Goal: Task Accomplishment & Management: Complete application form

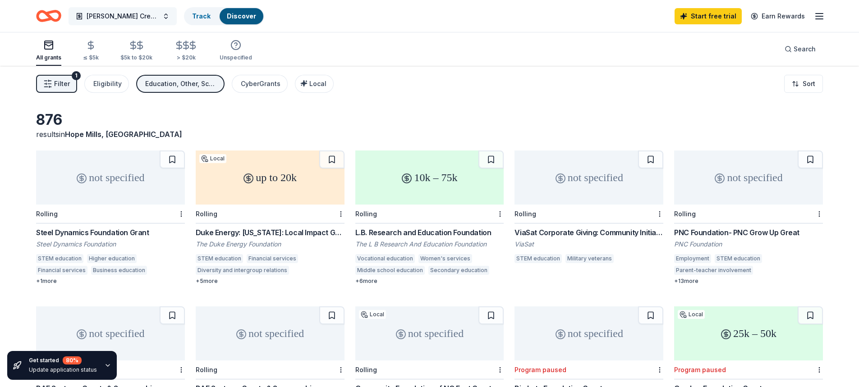
click at [156, 19] on span "Miller's Crew Cafe and General Store at Grays Creek Highschool" at bounding box center [123, 16] width 72 height 11
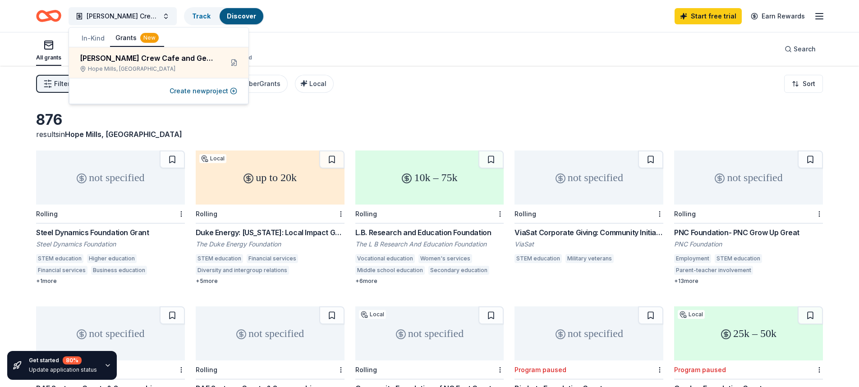
click at [97, 40] on button "In-Kind" at bounding box center [93, 38] width 34 height 16
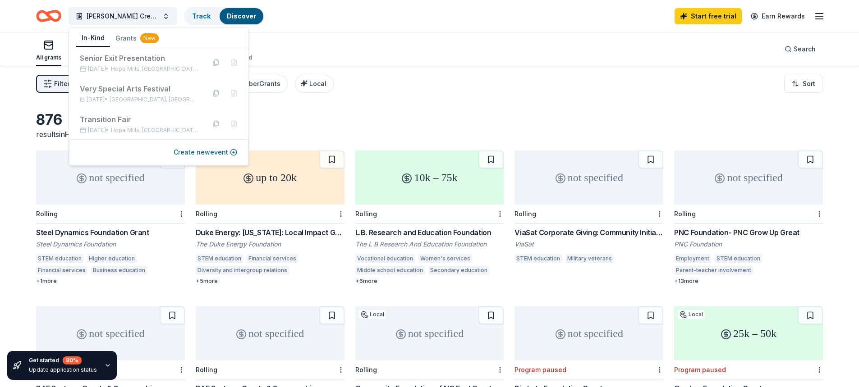
click at [201, 155] on button "Create new event" at bounding box center [206, 152] width 64 height 11
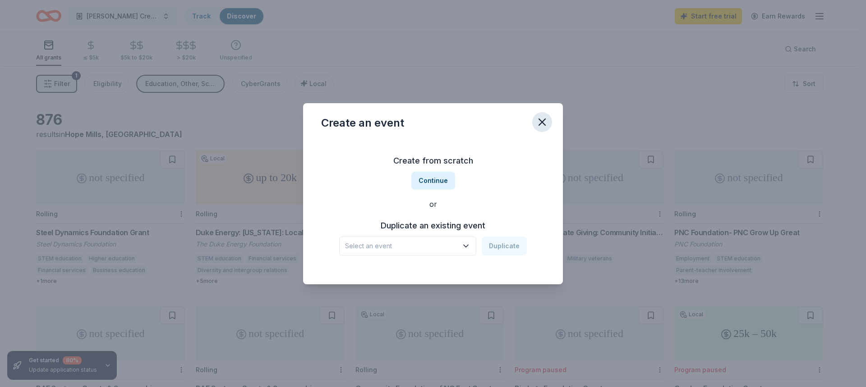
click at [544, 127] on icon "button" at bounding box center [542, 122] width 13 height 13
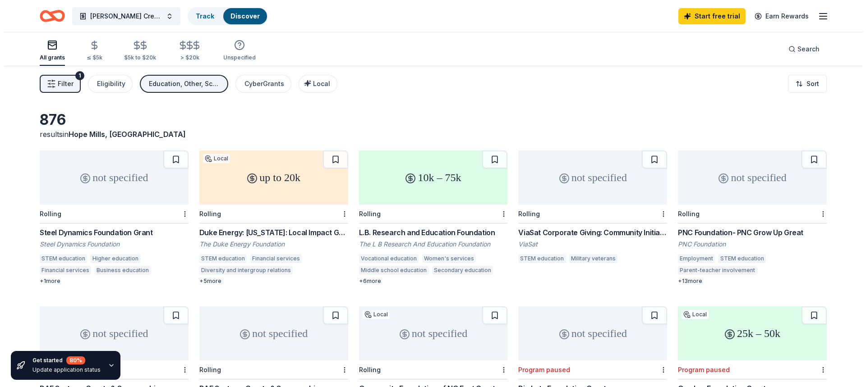
scroll to position [45, 0]
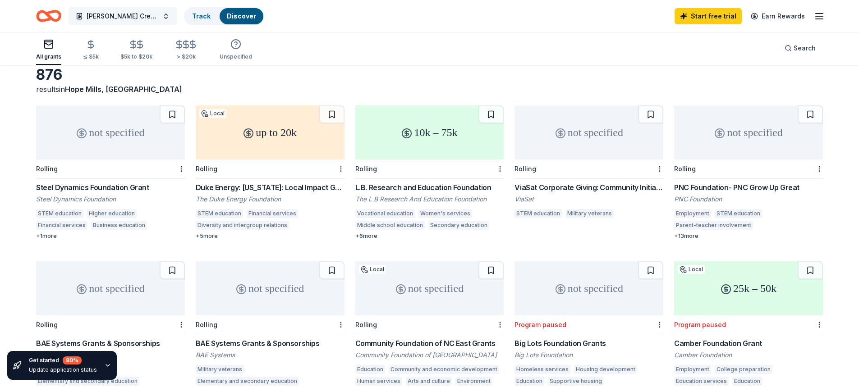
click at [168, 20] on button "Miller's Crew Cafe and General Store at Grays Creek Highschool" at bounding box center [123, 16] width 108 height 18
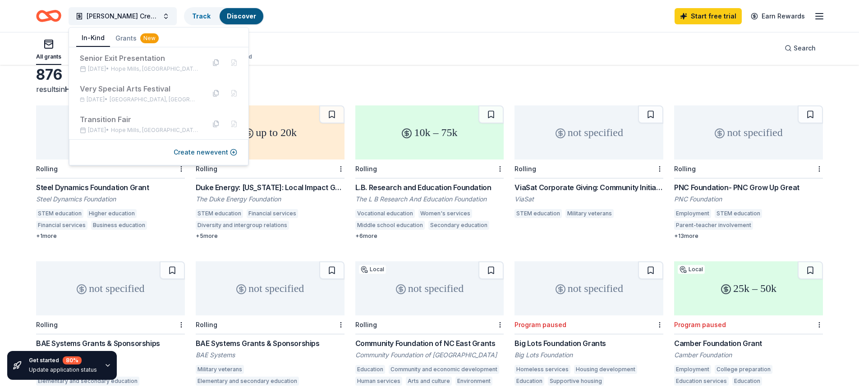
click at [88, 46] on button "In-Kind" at bounding box center [93, 38] width 34 height 17
click at [198, 153] on button "Create new event" at bounding box center [206, 152] width 64 height 11
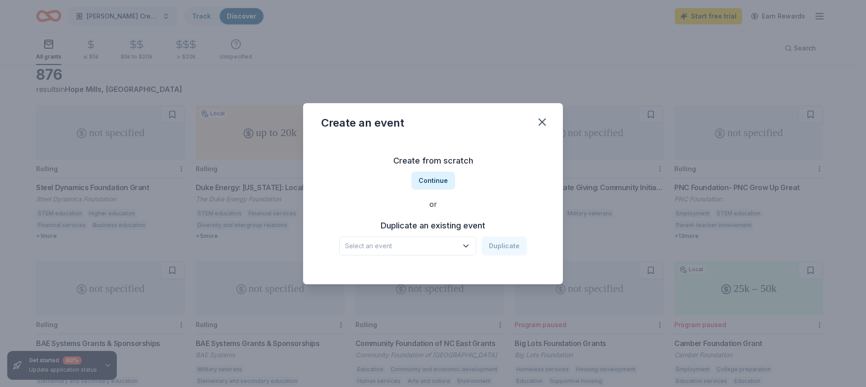
click at [456, 247] on span "Select an event" at bounding box center [401, 246] width 113 height 11
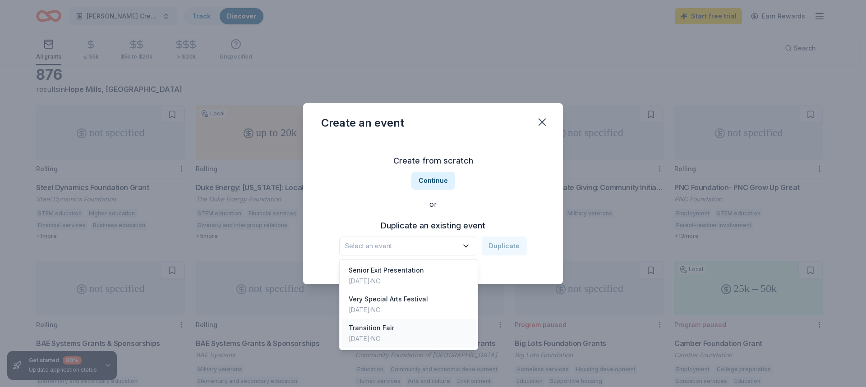
click at [412, 338] on div "Transition Fair Jan 24, 2025 · NC" at bounding box center [408, 333] width 134 height 29
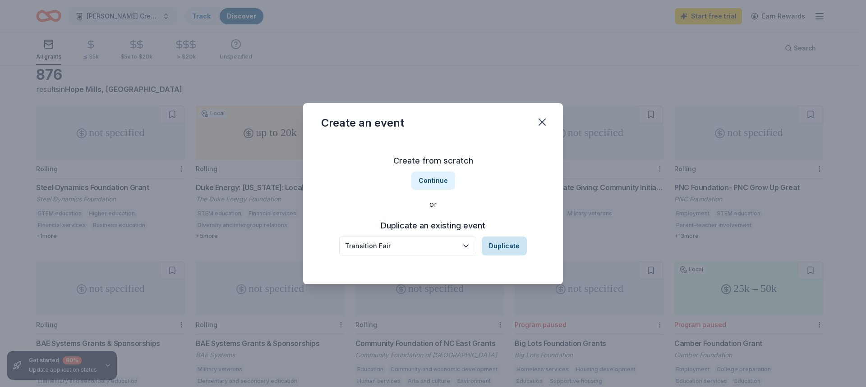
click at [505, 247] on button "Duplicate" at bounding box center [504, 246] width 45 height 19
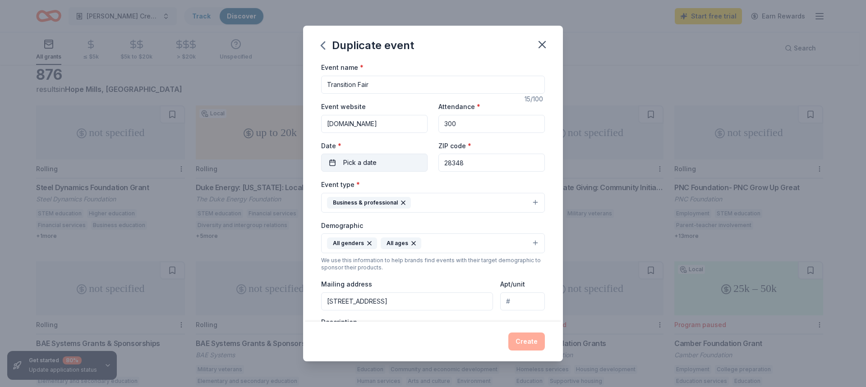
click at [415, 158] on button "Pick a date" at bounding box center [374, 163] width 106 height 18
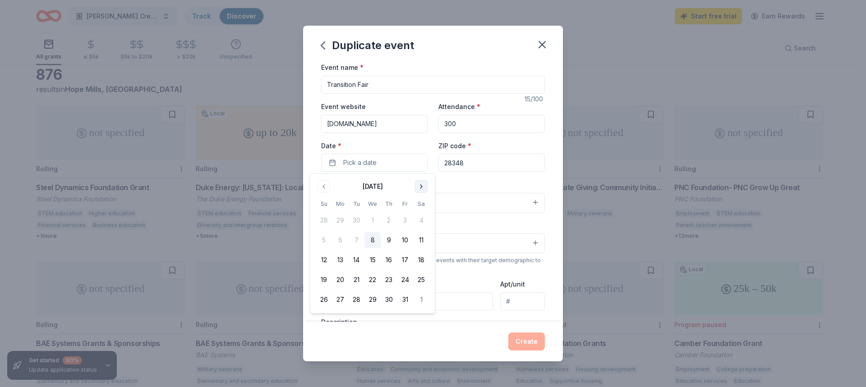
click at [424, 190] on button "Go to next month" at bounding box center [421, 186] width 13 height 13
click at [425, 190] on button "Go to next month" at bounding box center [421, 186] width 13 height 13
click at [404, 238] on button "9" at bounding box center [405, 240] width 16 height 16
click at [518, 222] on div "Demographic All genders All ages" at bounding box center [433, 237] width 224 height 34
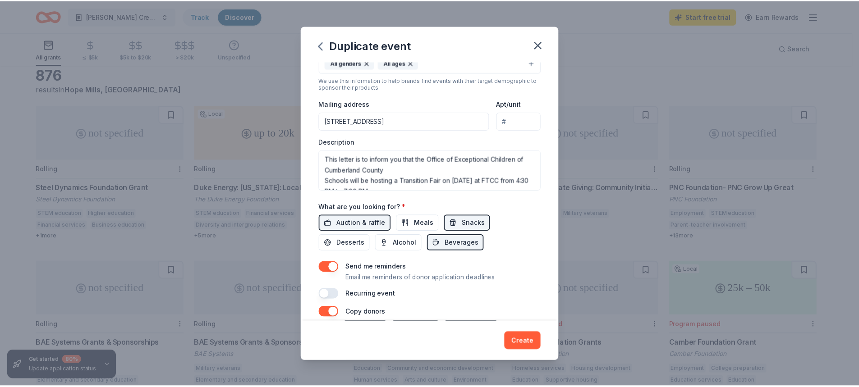
scroll to position [271, 0]
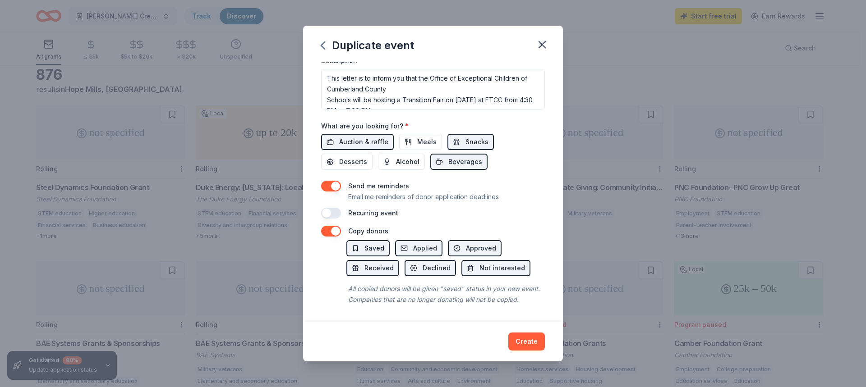
click at [386, 240] on button "Saved" at bounding box center [367, 248] width 43 height 16
click at [407, 240] on button "Applied" at bounding box center [418, 248] width 47 height 16
click at [381, 243] on span "Saved" at bounding box center [374, 248] width 20 height 11
click at [407, 240] on button "Applied" at bounding box center [418, 248] width 47 height 16
click at [533, 344] on button "Create" at bounding box center [526, 342] width 37 height 18
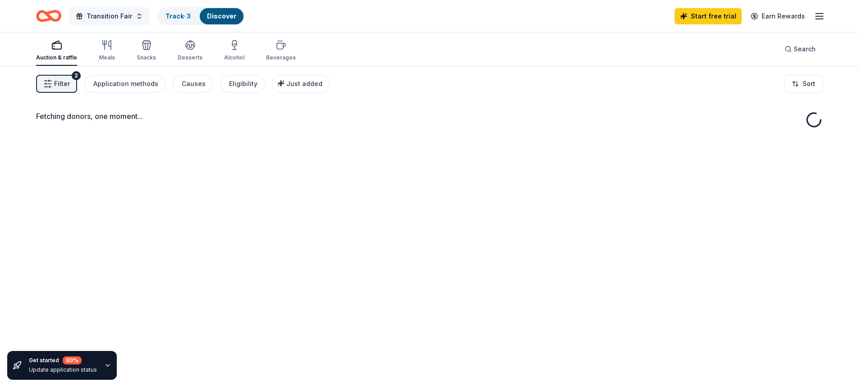
click at [119, 18] on span "Transition Fair" at bounding box center [110, 16] width 46 height 11
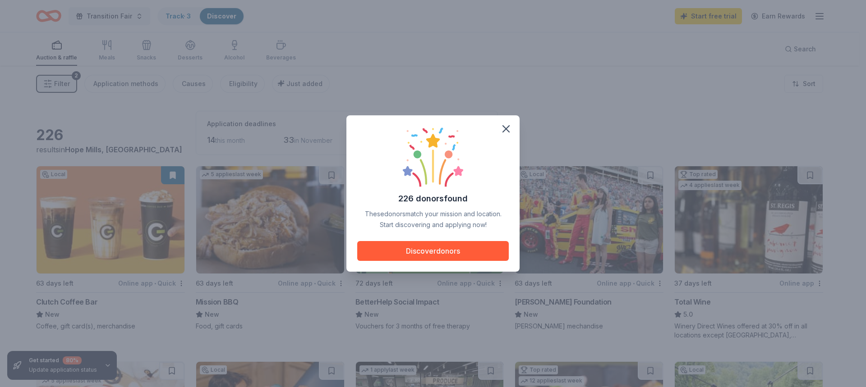
click at [226, 63] on div "226 donors found These donors match your mission and location. Start discoverin…" at bounding box center [433, 193] width 866 height 387
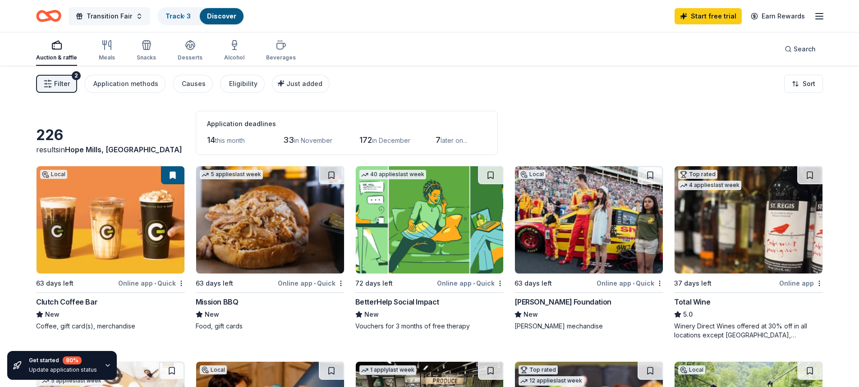
click at [136, 24] on div "Transition Fair Track · 3 Discover" at bounding box center [140, 15] width 208 height 21
click at [137, 20] on button "Transition Fair" at bounding box center [110, 16] width 82 height 18
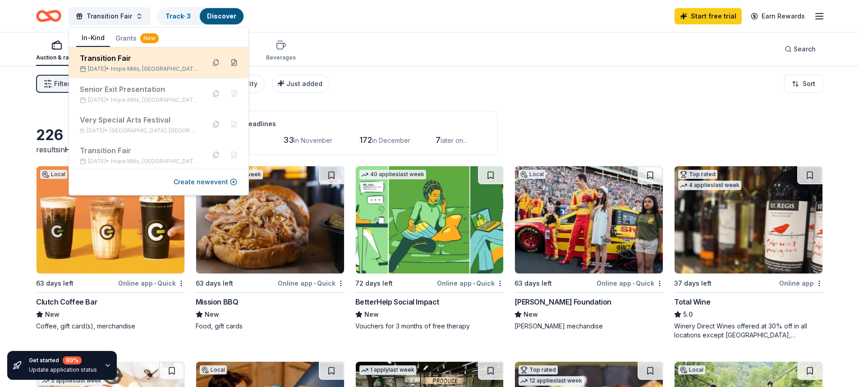
click at [227, 61] on button at bounding box center [234, 62] width 14 height 14
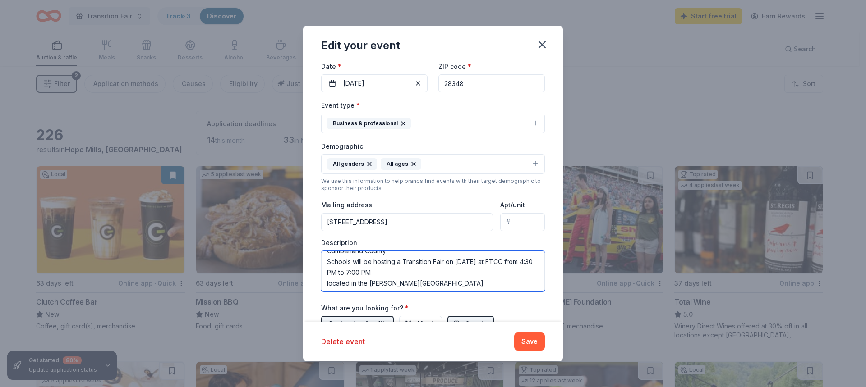
scroll to position [53, 0]
drag, startPoint x: 509, startPoint y: 284, endPoint x: 484, endPoint y: 262, distance: 33.2
click at [484, 262] on textarea "This letter is to inform you that the Office of Exceptional Children of Cumberl…" at bounding box center [433, 271] width 224 height 41
click at [490, 264] on textarea "This letter is to inform you that the Office of Exceptional Children of Cumberl…" at bounding box center [433, 271] width 224 height 41
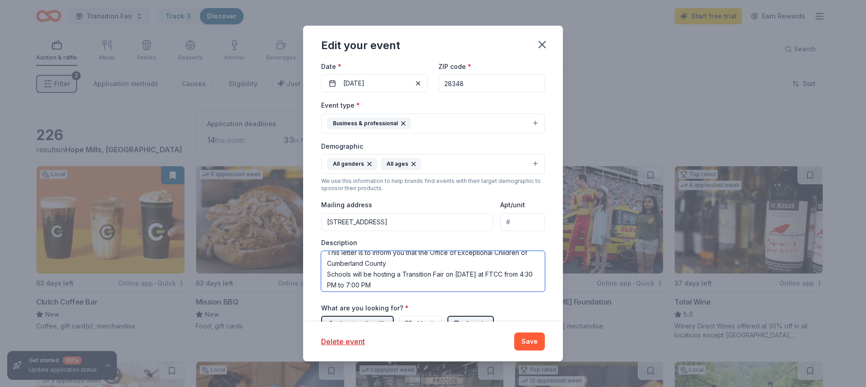
scroll to position [0, 0]
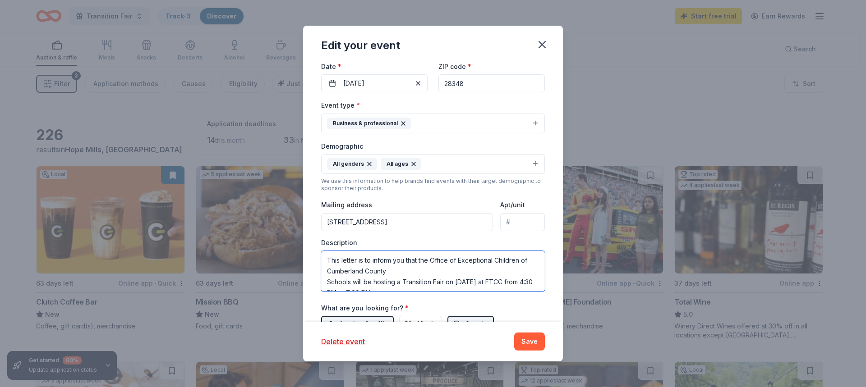
click at [507, 278] on textarea "This letter is to inform you that the Office of Exceptional Children of Cumberl…" at bounding box center [433, 271] width 224 height 41
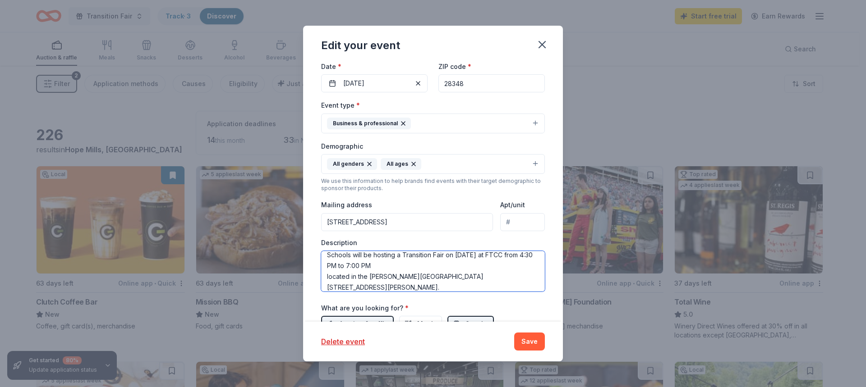
scroll to position [38, 0]
drag, startPoint x: 397, startPoint y: 276, endPoint x: 345, endPoint y: 260, distance: 54.4
click at [345, 260] on textarea "This letter is to inform you that the Office of Exceptional Children of Cumberl…" at bounding box center [433, 271] width 224 height 41
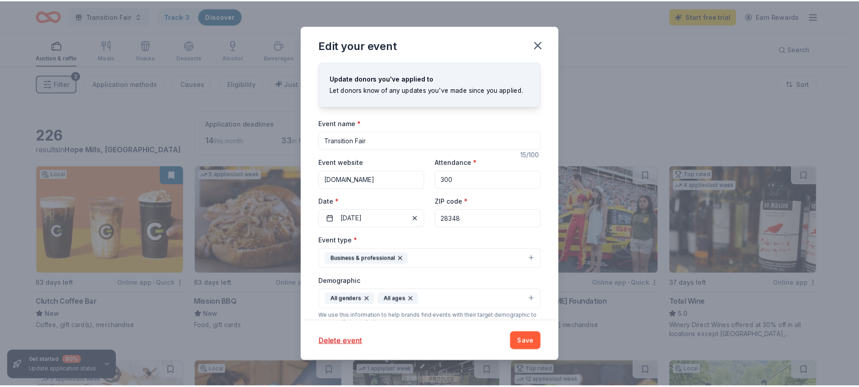
scroll to position [229, 0]
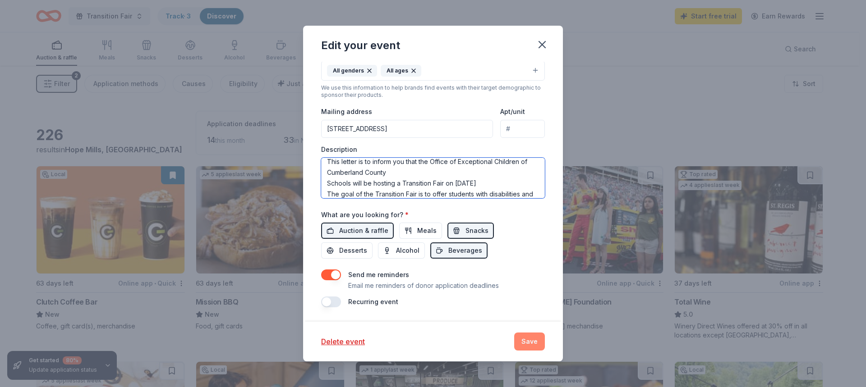
type textarea "This letter is to inform you that the Office of Exceptional Children of Cumberl…"
click at [540, 346] on button "Save" at bounding box center [529, 342] width 31 height 18
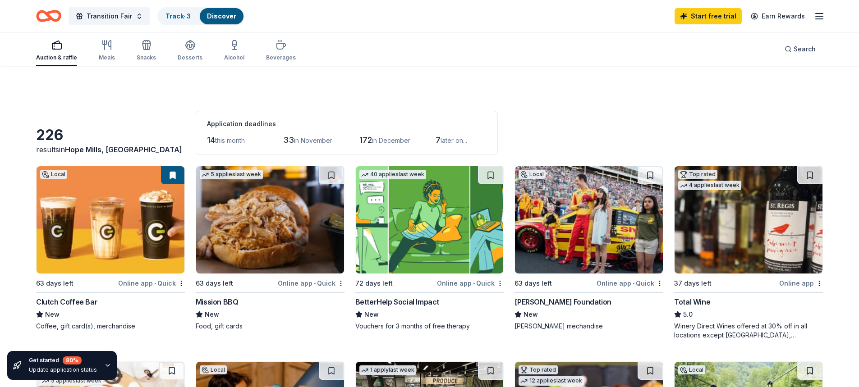
scroll to position [271, 0]
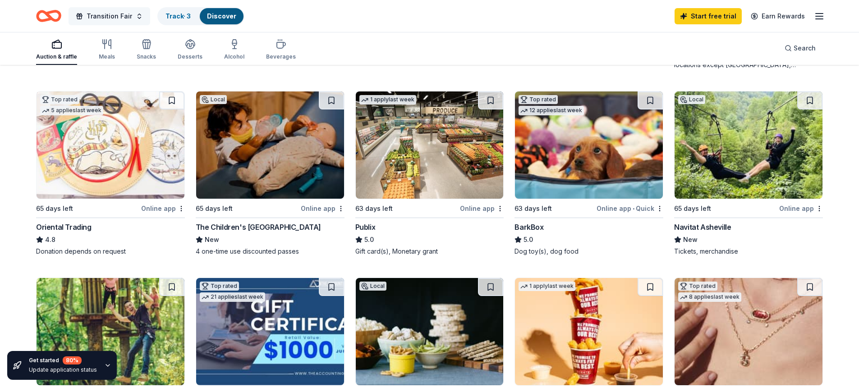
click at [123, 15] on span "Transition Fair" at bounding box center [110, 16] width 46 height 11
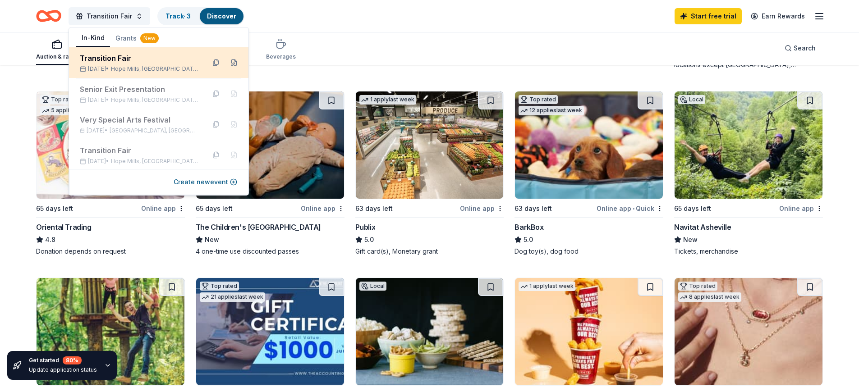
click at [170, 65] on div "Transition Fair Jan 09, 2026 • Hope Mills, NC" at bounding box center [139, 63] width 118 height 20
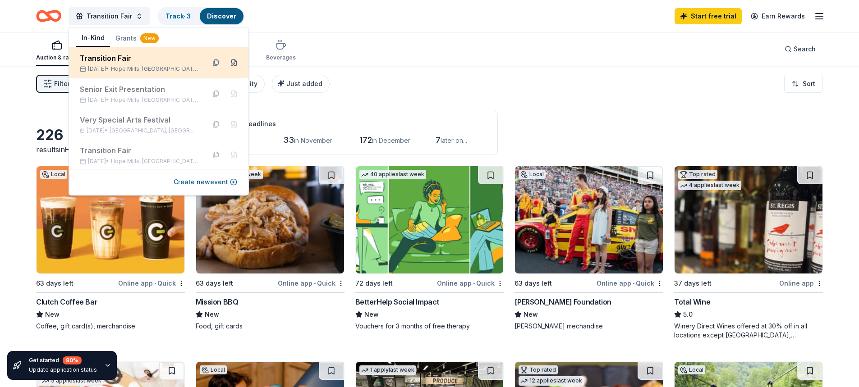
click at [229, 66] on button at bounding box center [234, 62] width 14 height 14
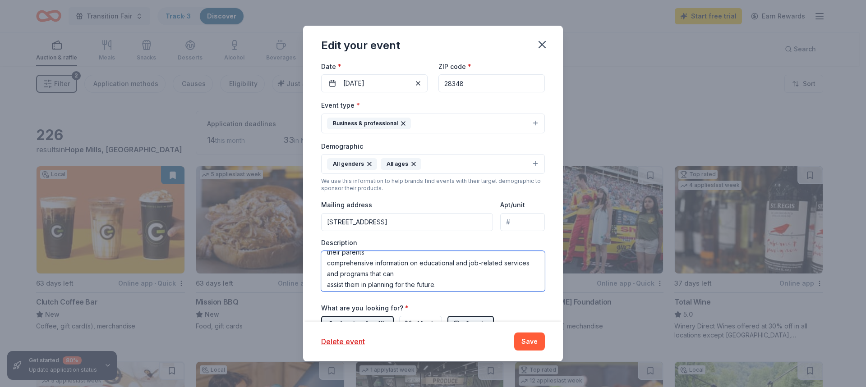
scroll to position [54, 0]
drag, startPoint x: 327, startPoint y: 261, endPoint x: 500, endPoint y: 302, distance: 177.5
click at [500, 302] on div "Event name * Transition Fair 15 /100 Event website www.ccs.k12.nc.us Attendance…" at bounding box center [433, 191] width 224 height 419
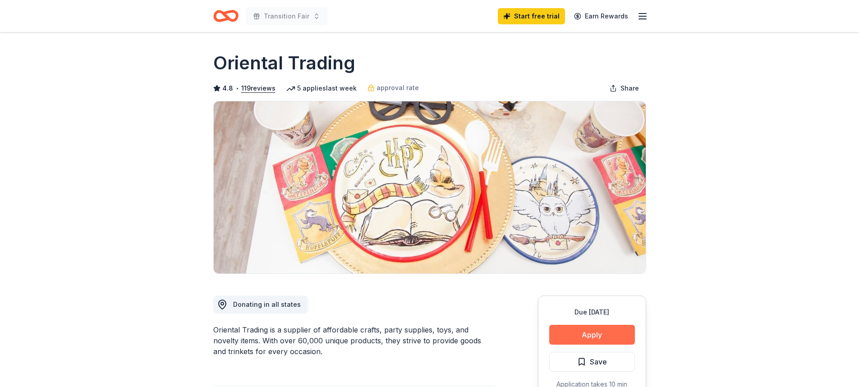
click at [586, 343] on button "Apply" at bounding box center [592, 335] width 86 height 20
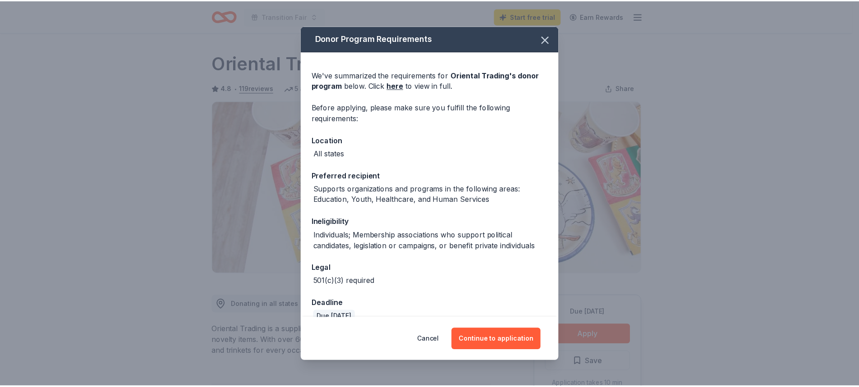
scroll to position [16, 0]
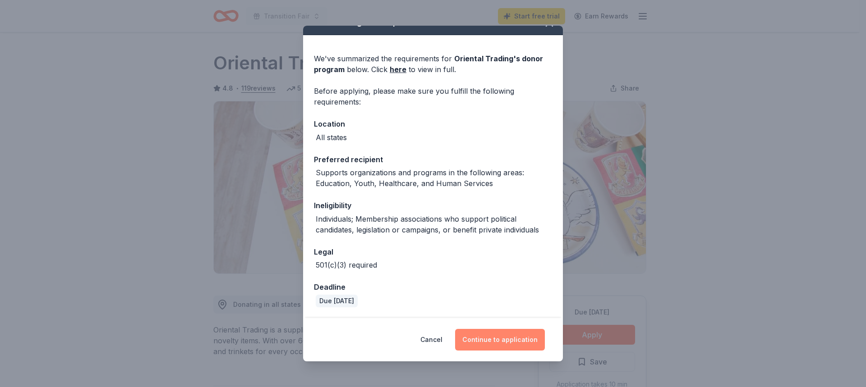
click at [484, 341] on button "Continue to application" at bounding box center [500, 340] width 90 height 22
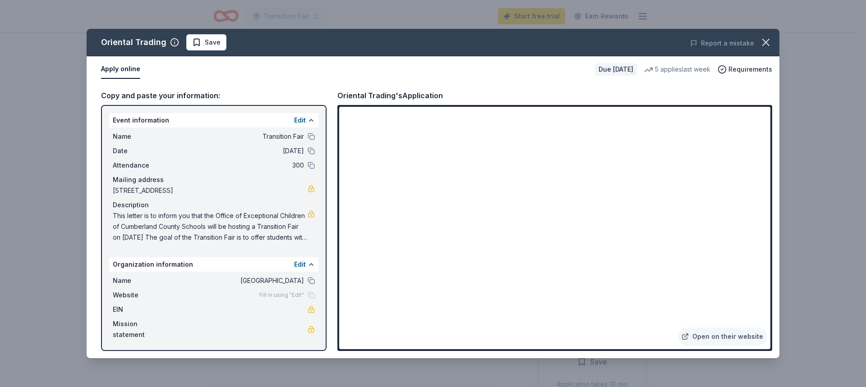
drag, startPoint x: 111, startPoint y: 214, endPoint x: 258, endPoint y: 238, distance: 148.5
click at [258, 238] on div "Name Transition Fair Date 01/09/26 Attendance 300 Mailing address 5301 Celebrat…" at bounding box center [213, 187] width 209 height 119
click at [765, 39] on icon "button" at bounding box center [766, 42] width 13 height 13
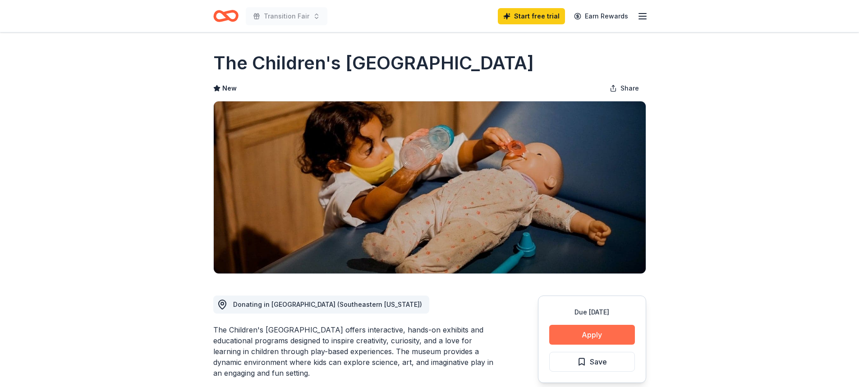
click at [608, 339] on button "Apply" at bounding box center [592, 335] width 86 height 20
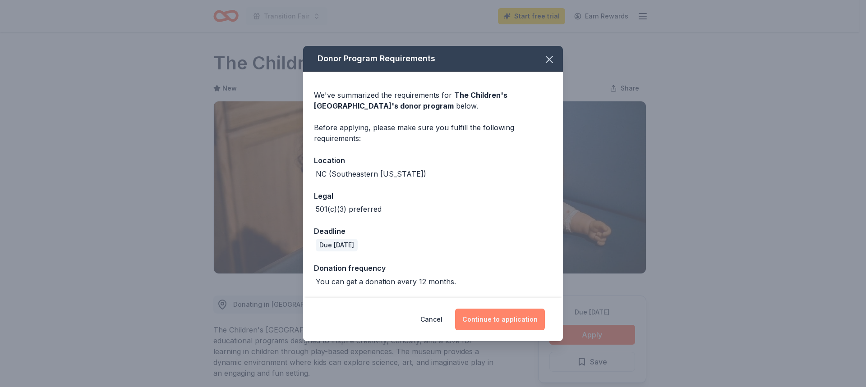
click at [515, 320] on button "Continue to application" at bounding box center [500, 320] width 90 height 22
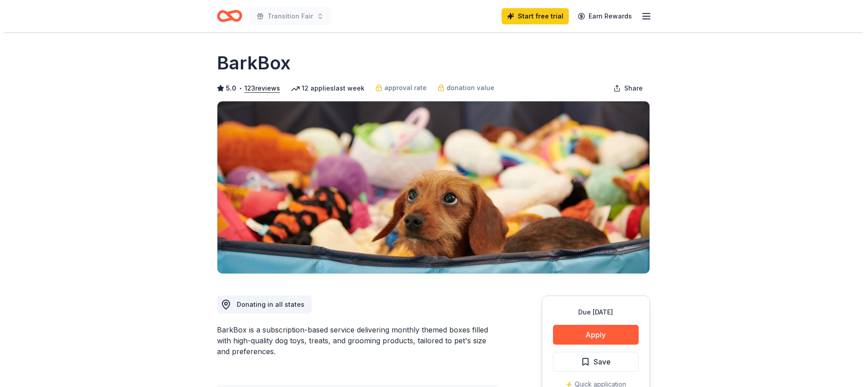
scroll to position [180, 0]
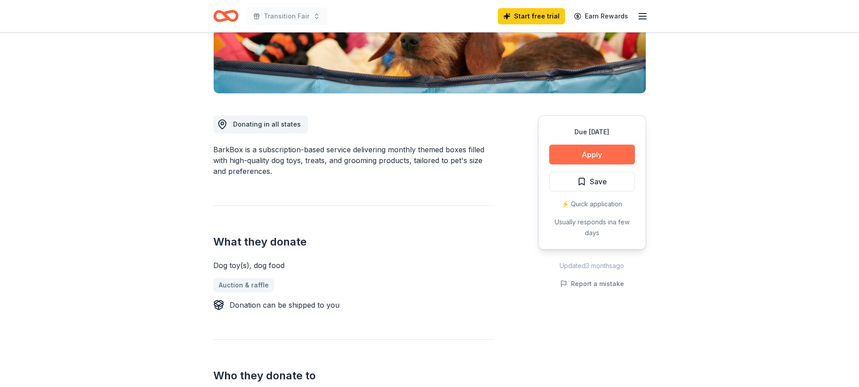
click at [599, 147] on button "Apply" at bounding box center [592, 155] width 86 height 20
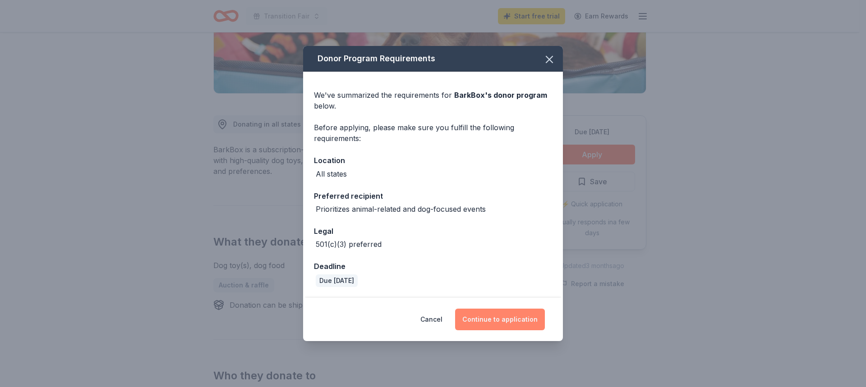
click at [506, 320] on button "Continue to application" at bounding box center [500, 320] width 90 height 22
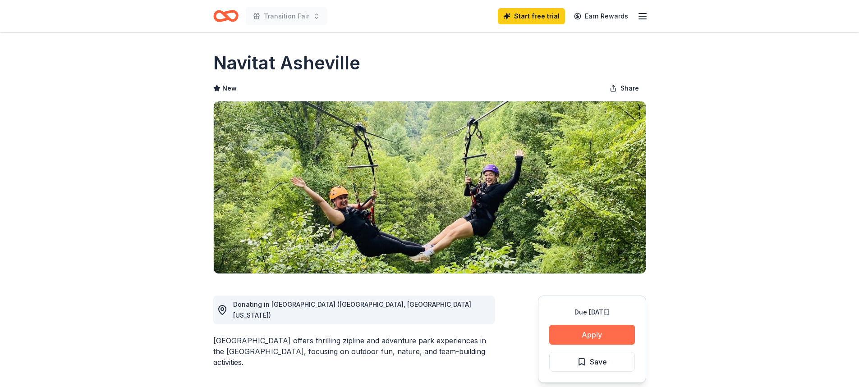
click at [590, 340] on button "Apply" at bounding box center [592, 335] width 86 height 20
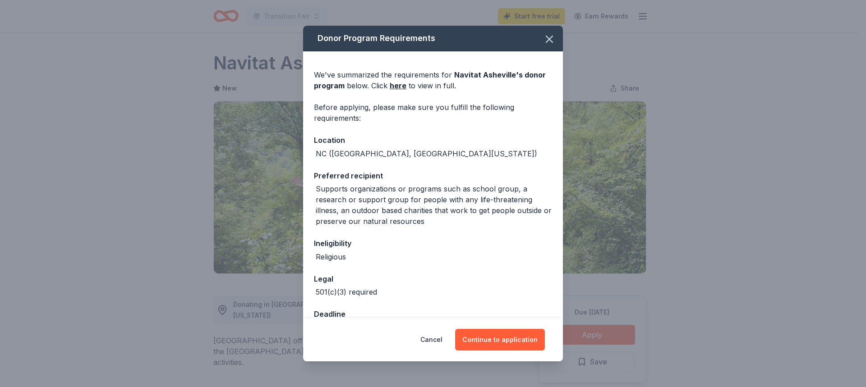
scroll to position [27, 0]
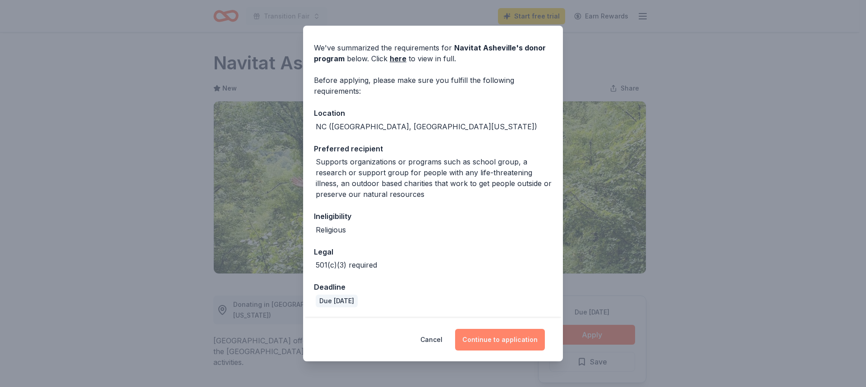
drag, startPoint x: 487, startPoint y: 323, endPoint x: 488, endPoint y: 333, distance: 9.5
click at [488, 324] on div "Cancel Continue to application" at bounding box center [433, 339] width 260 height 43
click at [488, 335] on button "Continue to application" at bounding box center [500, 340] width 90 height 22
